Goal: Task Accomplishment & Management: Manage account settings

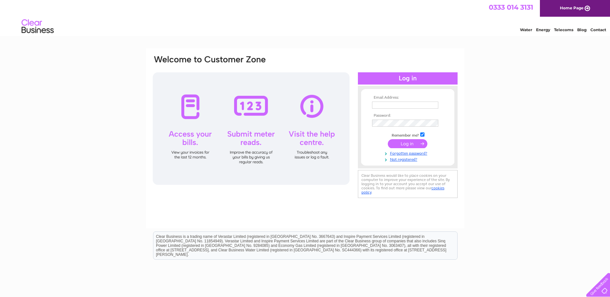
type input "[PERSON_NAME][EMAIL_ADDRESS][DOMAIN_NAME]"
click at [407, 144] on input "submit" at bounding box center [408, 143] width 40 height 9
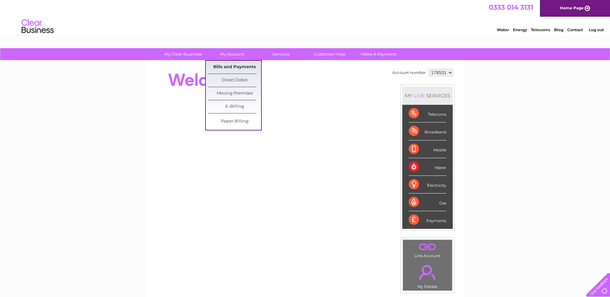
click at [236, 65] on link "Bills and Payments" at bounding box center [234, 67] width 53 height 13
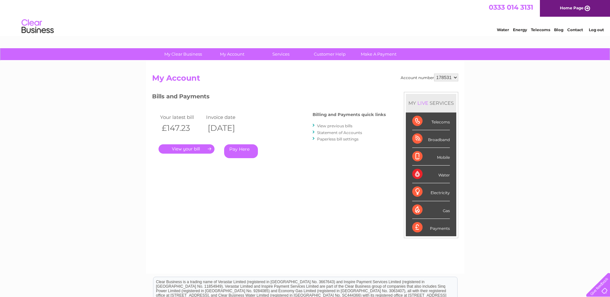
click at [192, 149] on link "." at bounding box center [187, 148] width 56 height 9
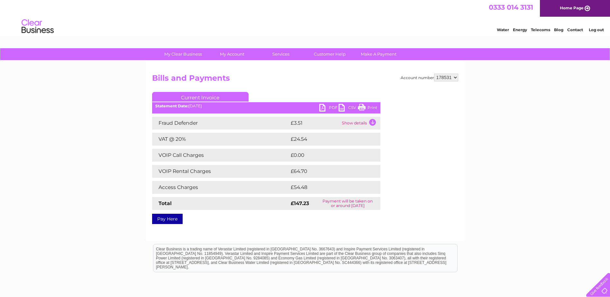
click at [331, 105] on link "PDF" at bounding box center [328, 108] width 19 height 9
